Goal: Check status: Check status

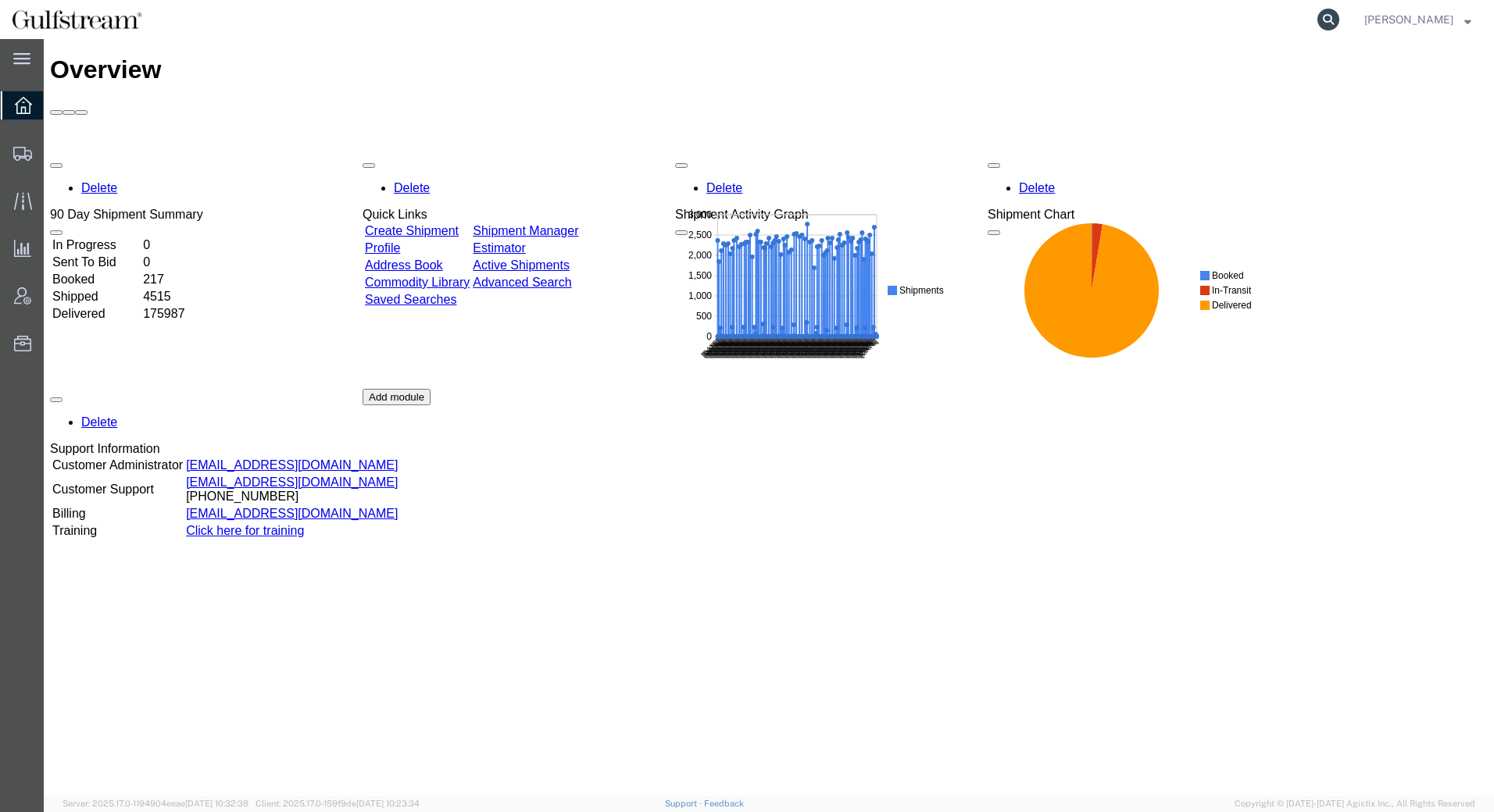
click at [1329, 23] on icon at bounding box center [1328, 19] width 22 height 22
paste input "433843582814"
type input "433843582814"
click at [1330, 18] on icon at bounding box center [1328, 19] width 22 height 22
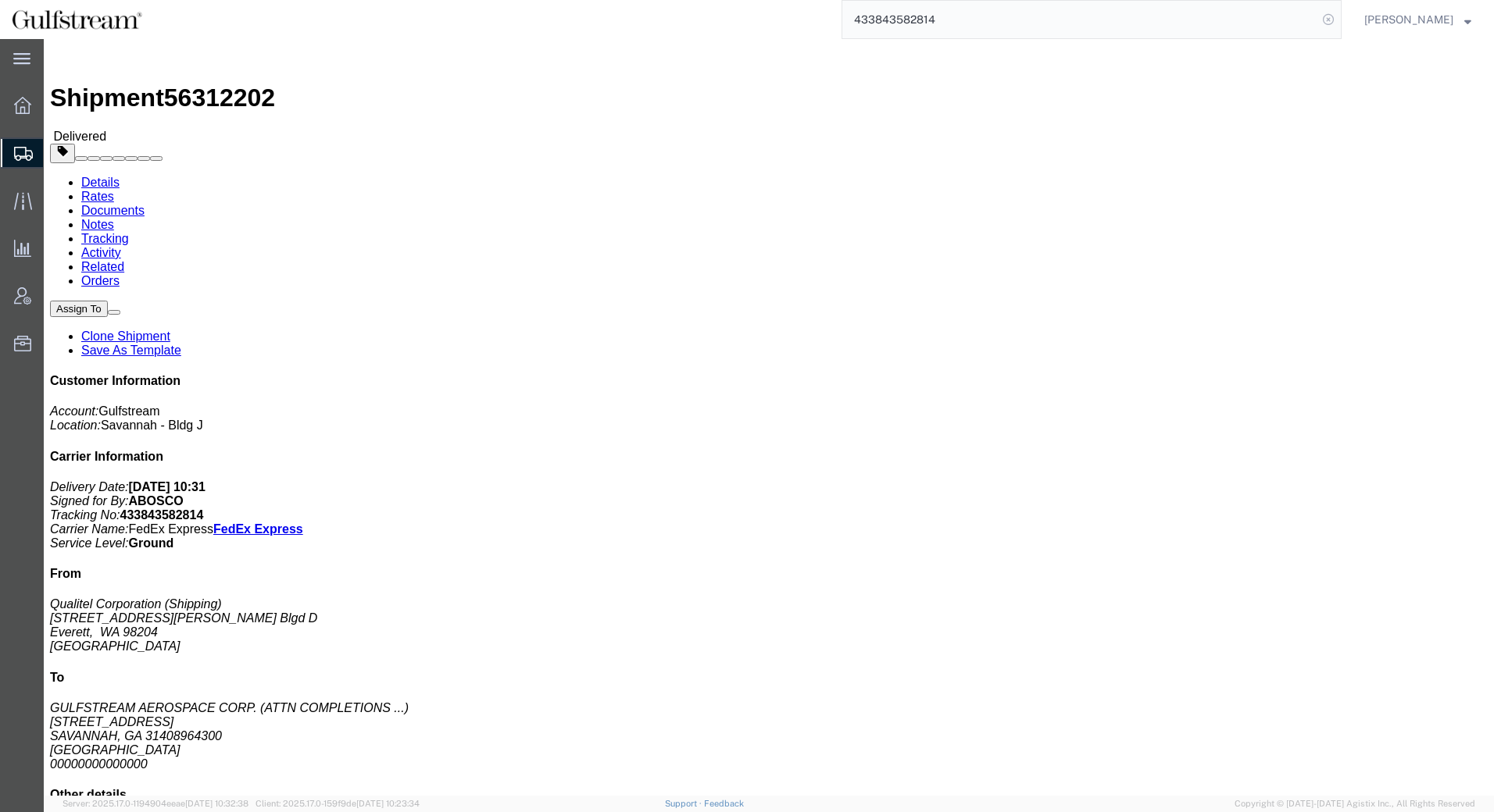
click at [1331, 19] on icon at bounding box center [1328, 19] width 22 height 22
click at [1275, 18] on agx-global-search at bounding box center [1091, 19] width 500 height 39
click at [1326, 15] on icon at bounding box center [1328, 19] width 22 height 22
type input "433843582847"
click at [1332, 21] on icon at bounding box center [1328, 19] width 22 height 22
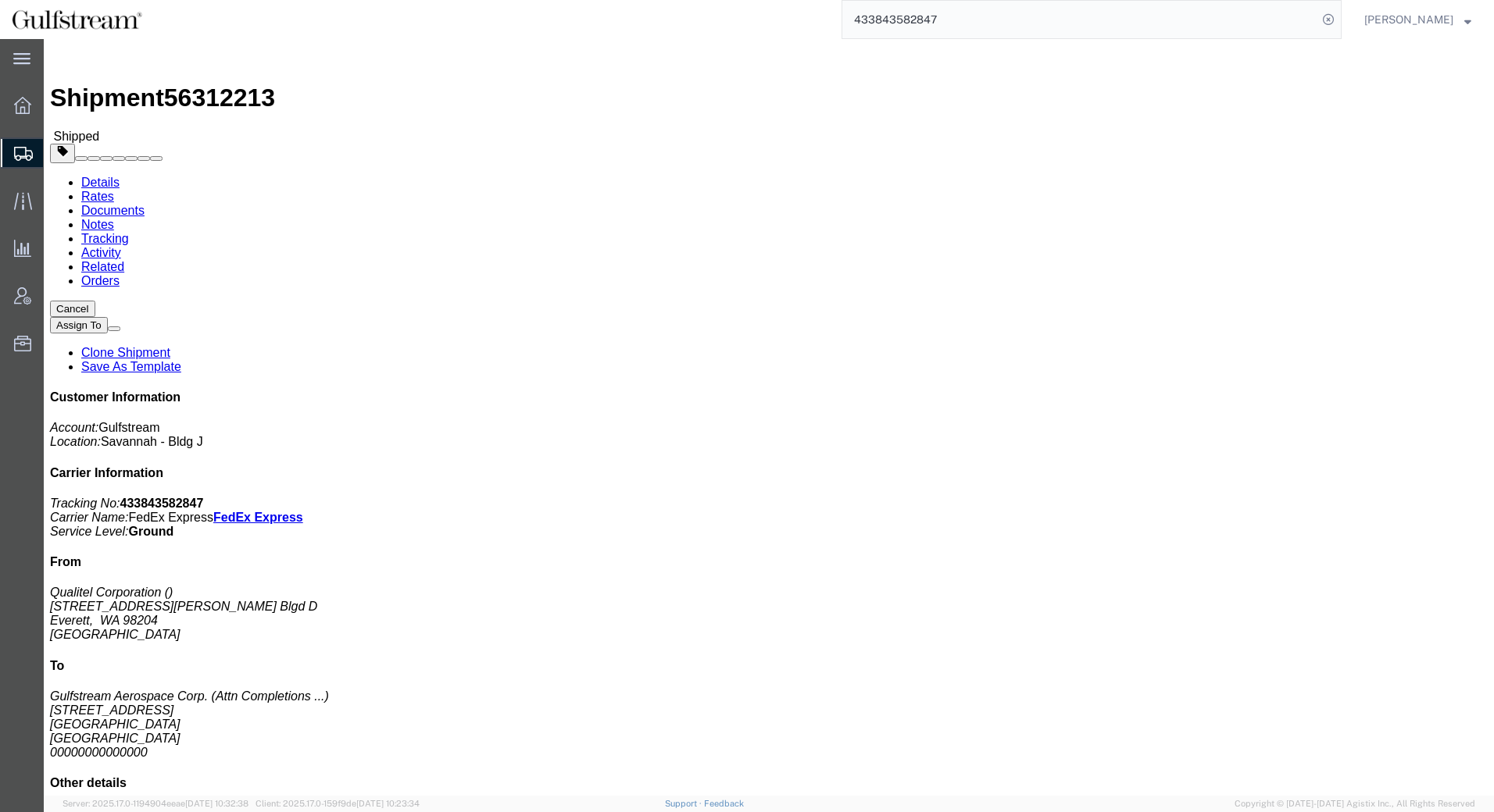
click link "Rates"
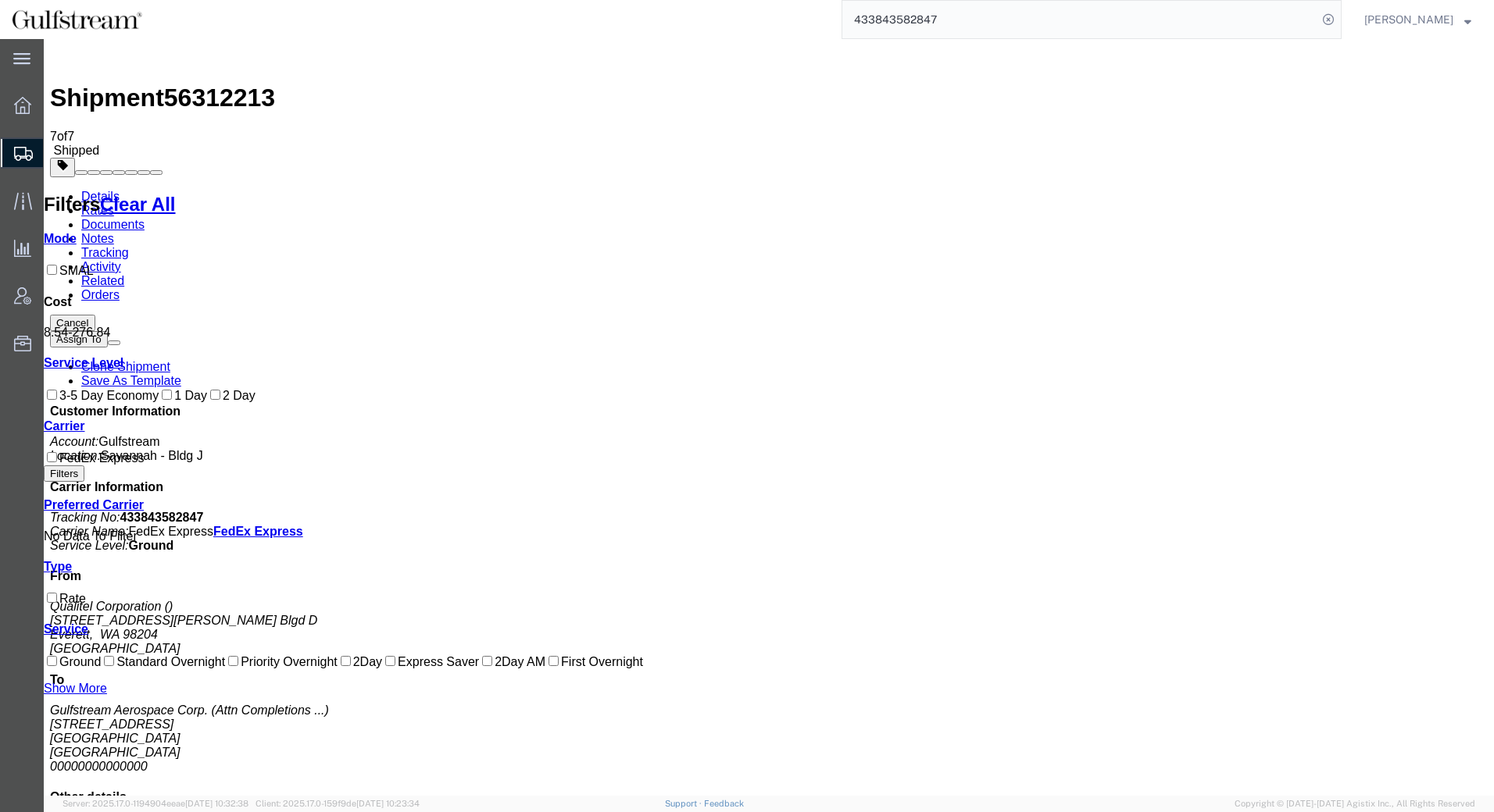
click at [144, 218] on link "Documents" at bounding box center [113, 224] width 63 height 13
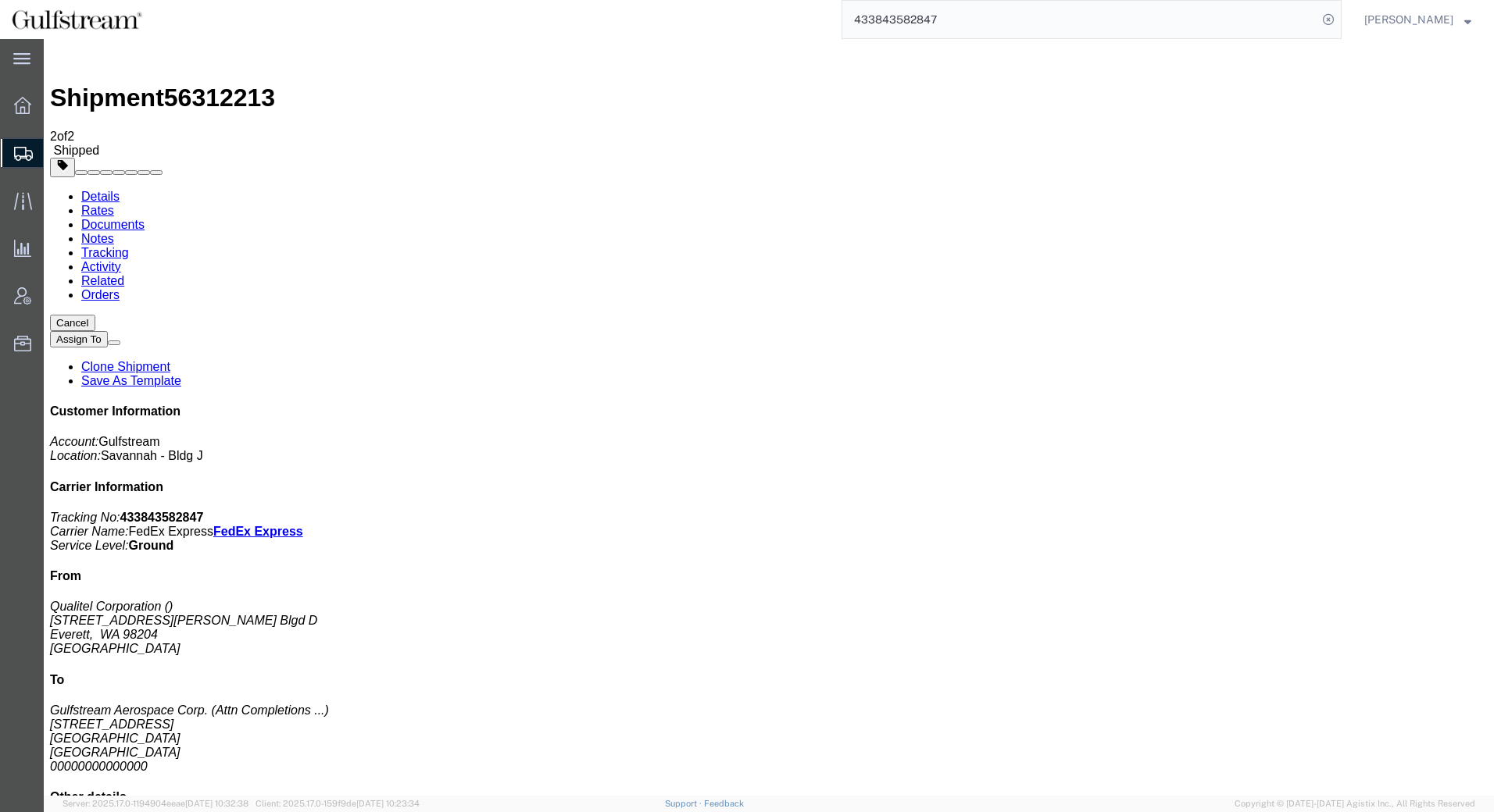
click at [114, 232] on link "Notes" at bounding box center [97, 239] width 32 height 13
click at [129, 246] on link "Tracking" at bounding box center [105, 253] width 48 height 13
click at [121, 260] on link "Activity" at bounding box center [101, 267] width 40 height 13
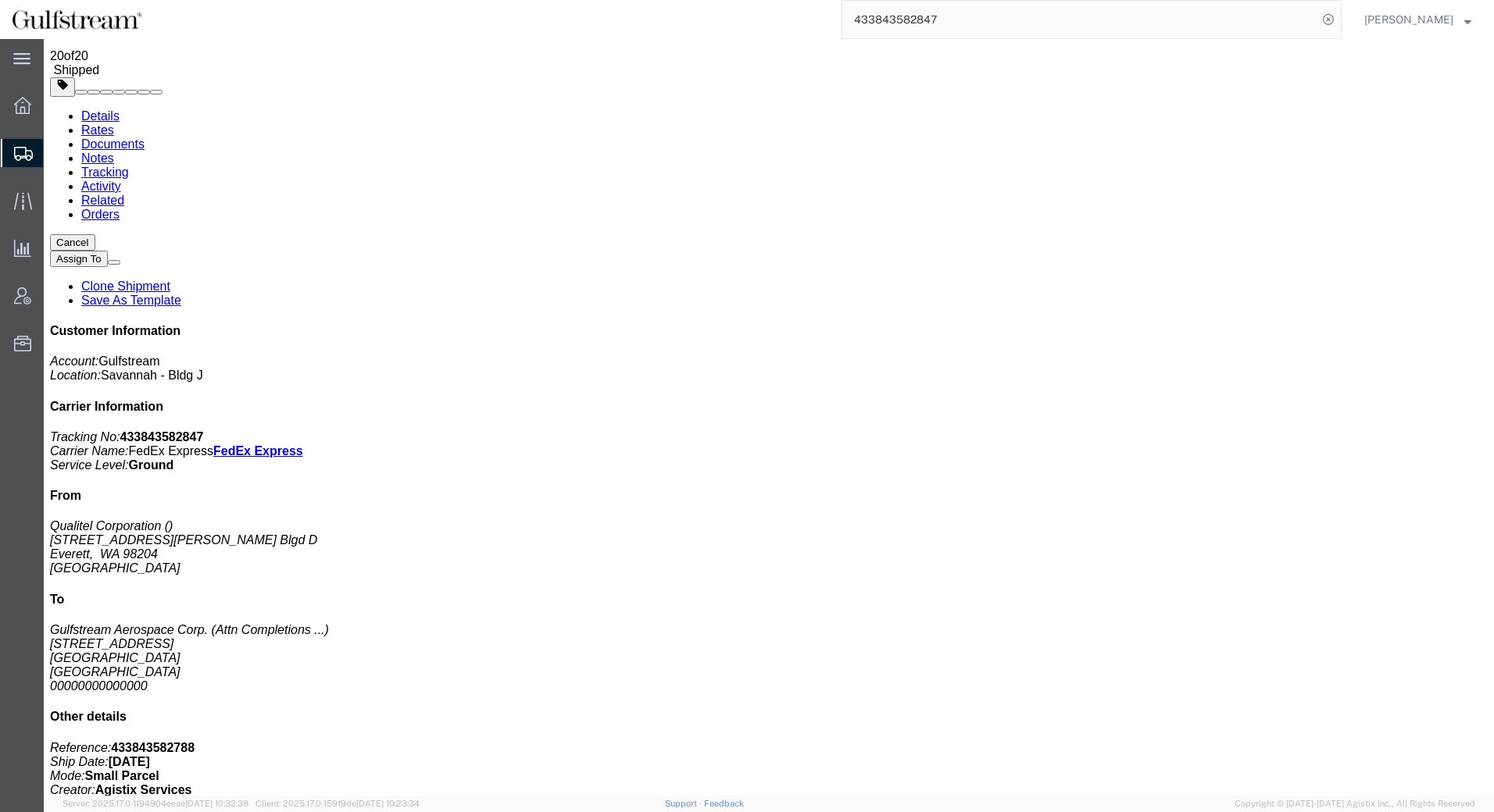
scroll to position [2, 0]
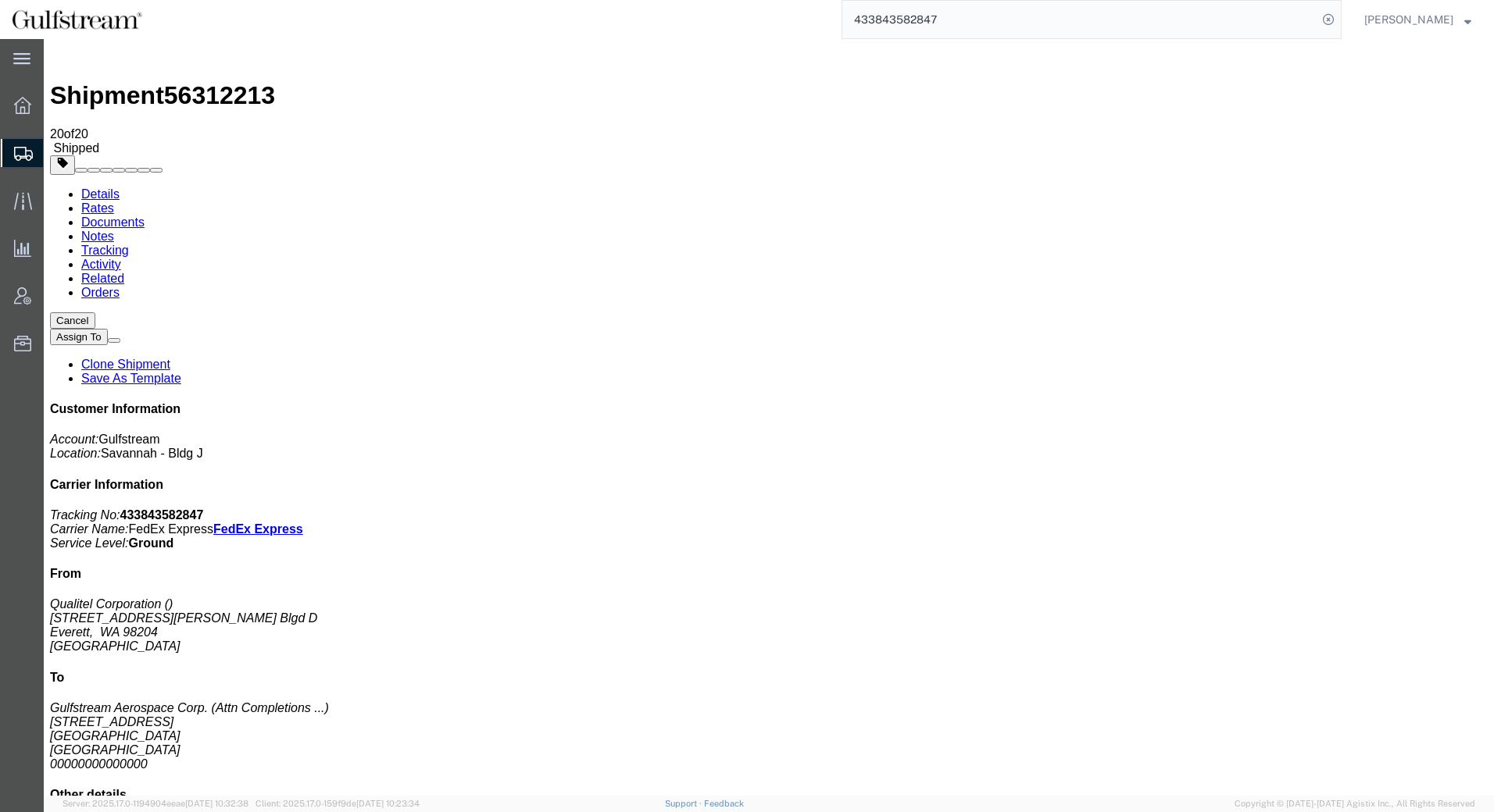
click at [124, 271] on link "Related" at bounding box center [102, 278] width 43 height 13
click at [119, 288] on link "Orders" at bounding box center [100, 295] width 38 height 13
click at [94, 190] on link "Details" at bounding box center [100, 197] width 38 height 13
drag, startPoint x: 1193, startPoint y: 285, endPoint x: 1150, endPoint y: 280, distance: 43.3
click div "Customer Information Account: Gulfstream Location: [GEOGRAPHIC_DATA] - Bldg J C…"
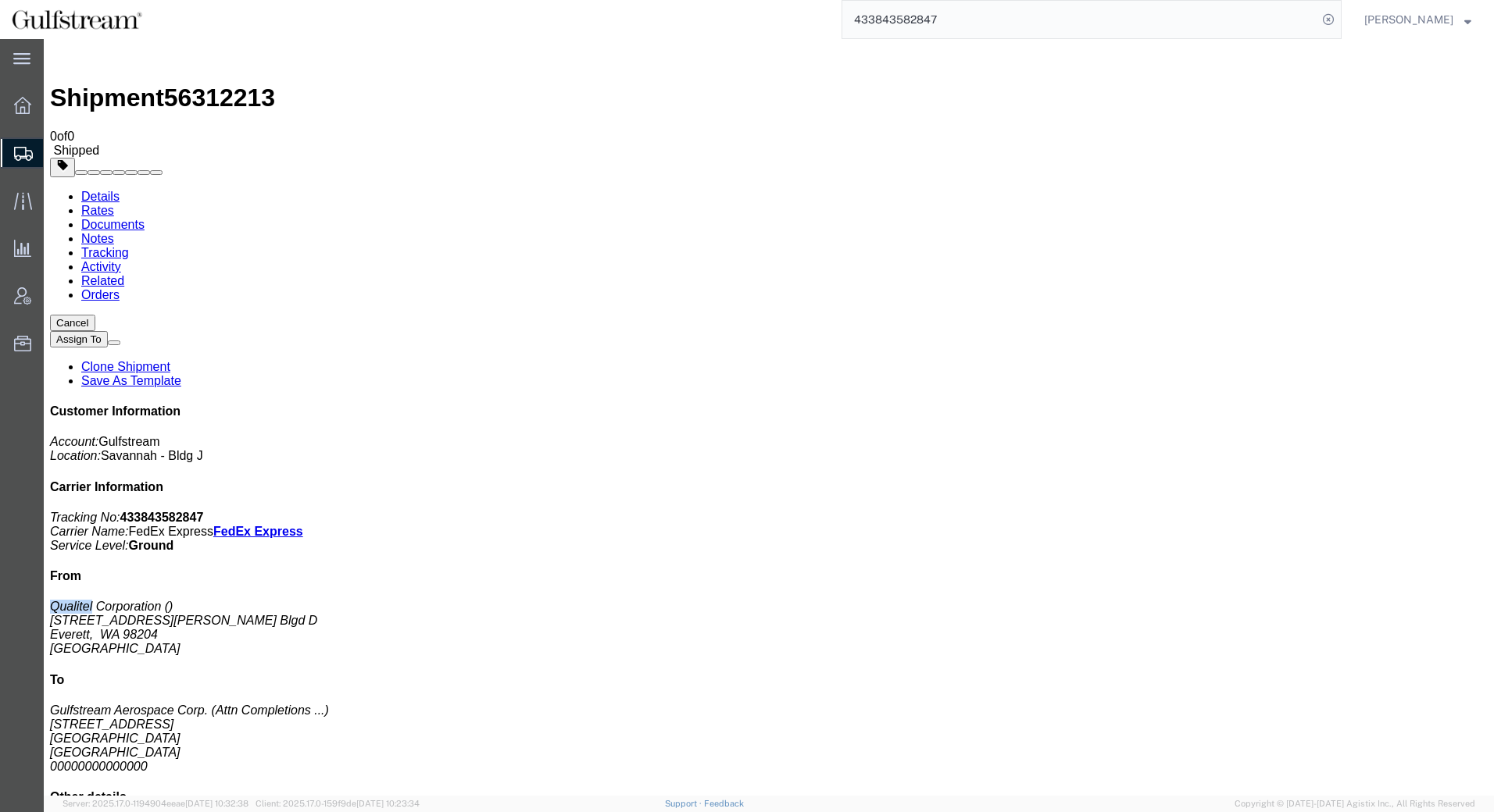
copy address "Qualitel"
